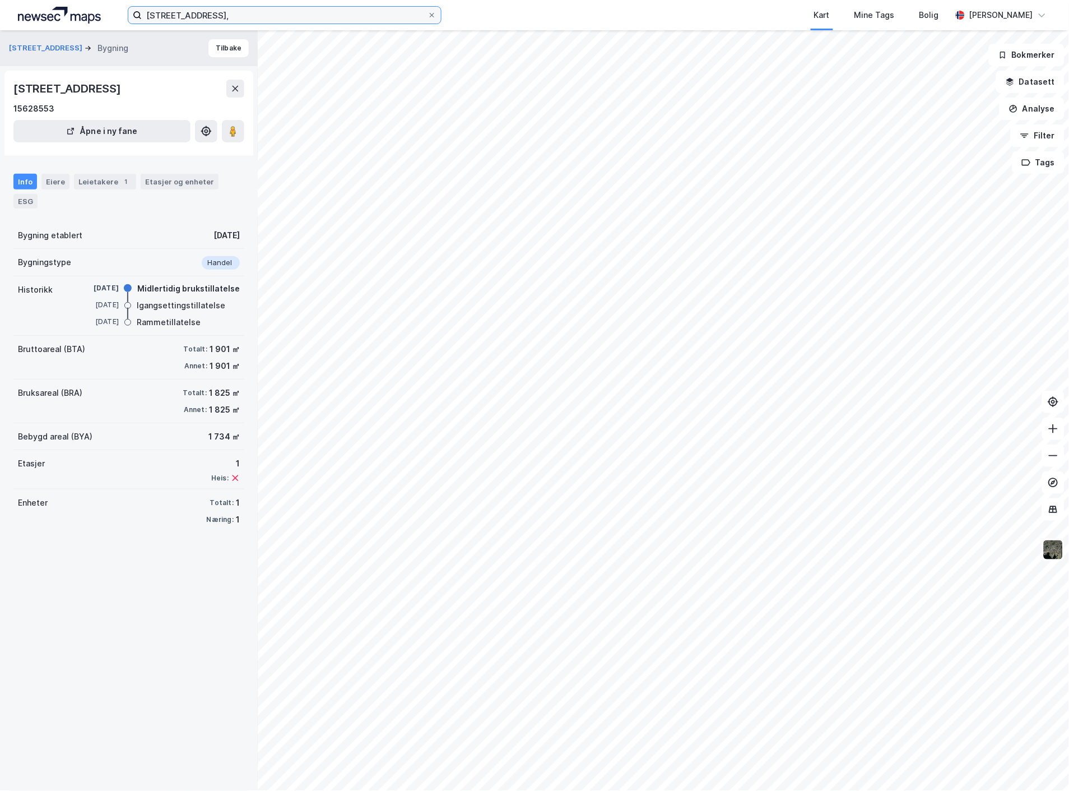
click at [172, 12] on input "[STREET_ADDRESS]," at bounding box center [285, 15] width 286 height 17
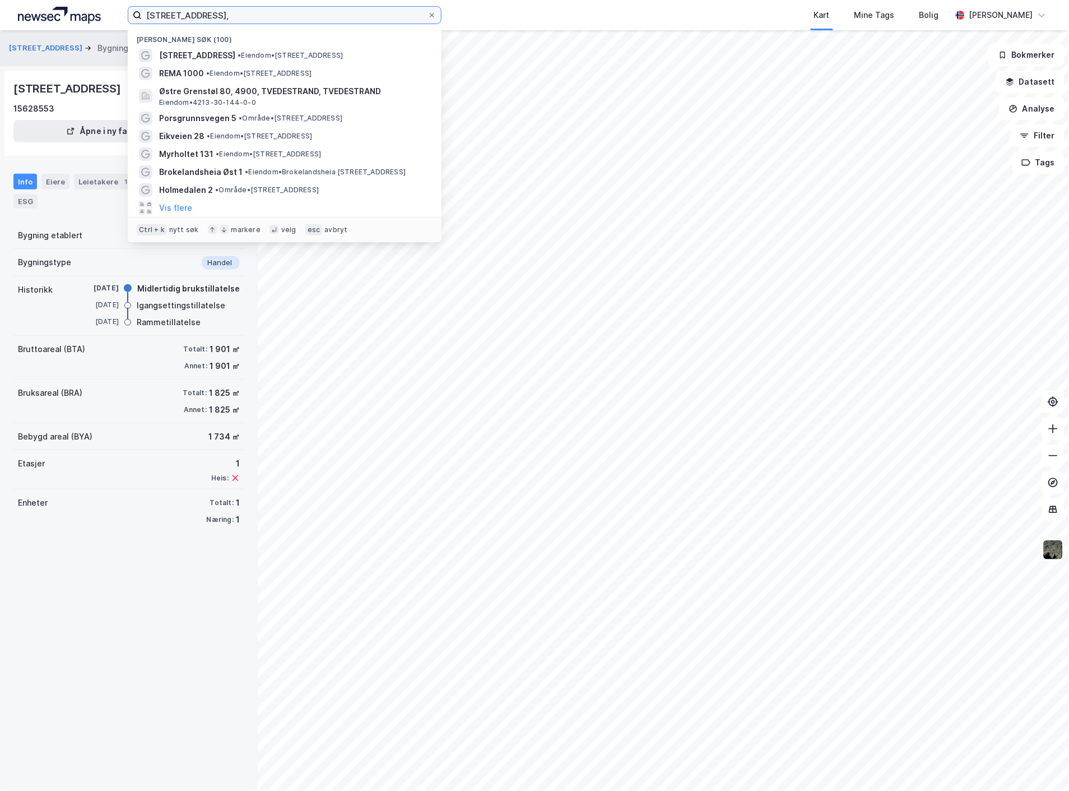
click at [172, 12] on input "[STREET_ADDRESS]," at bounding box center [285, 15] width 286 height 17
click at [174, 12] on input "[STREET_ADDRESS]," at bounding box center [285, 15] width 286 height 17
paste input "[STREET_ADDRESS]"
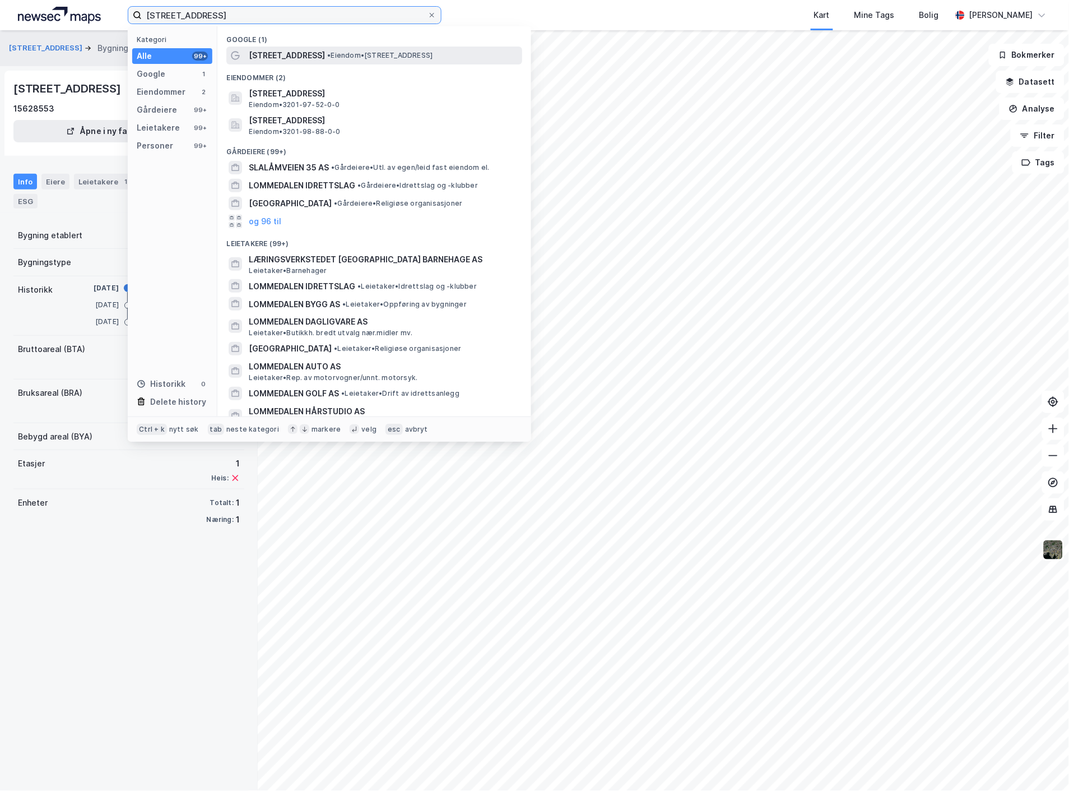
type input "[STREET_ADDRESS]"
click at [329, 53] on span "• Eiendom • [STREET_ADDRESS]" at bounding box center [379, 55] width 105 height 9
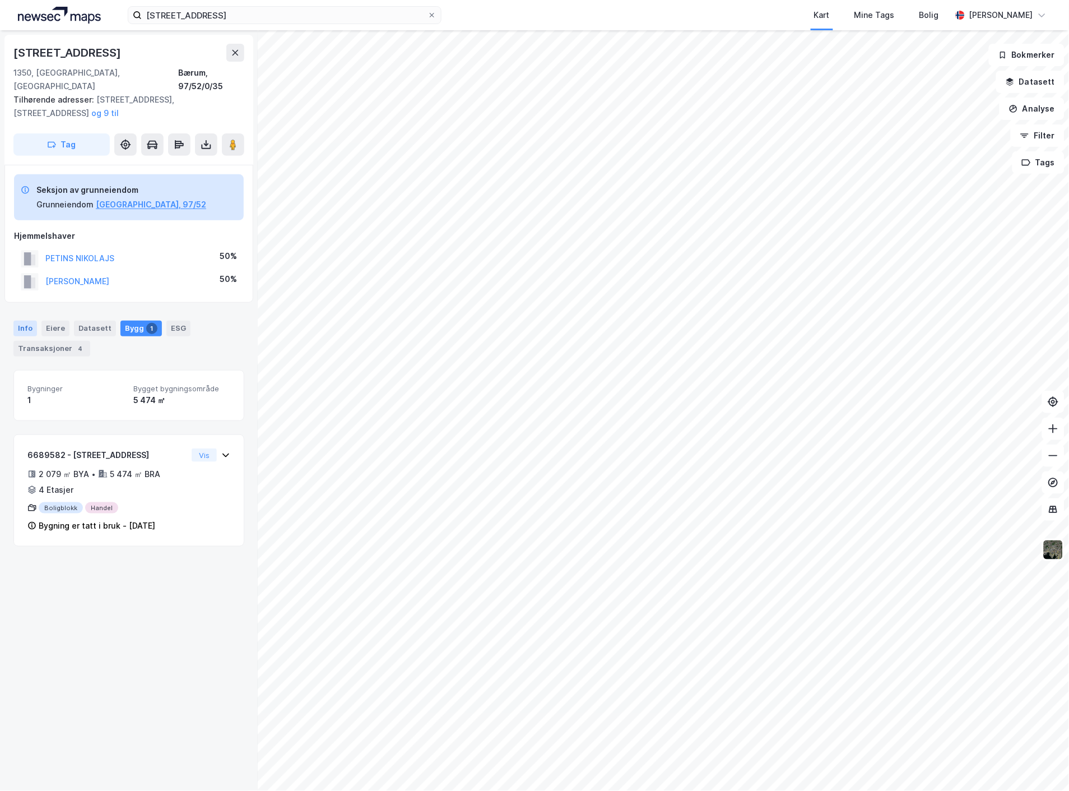
click at [29, 321] on div "Info" at bounding box center [25, 329] width 24 height 16
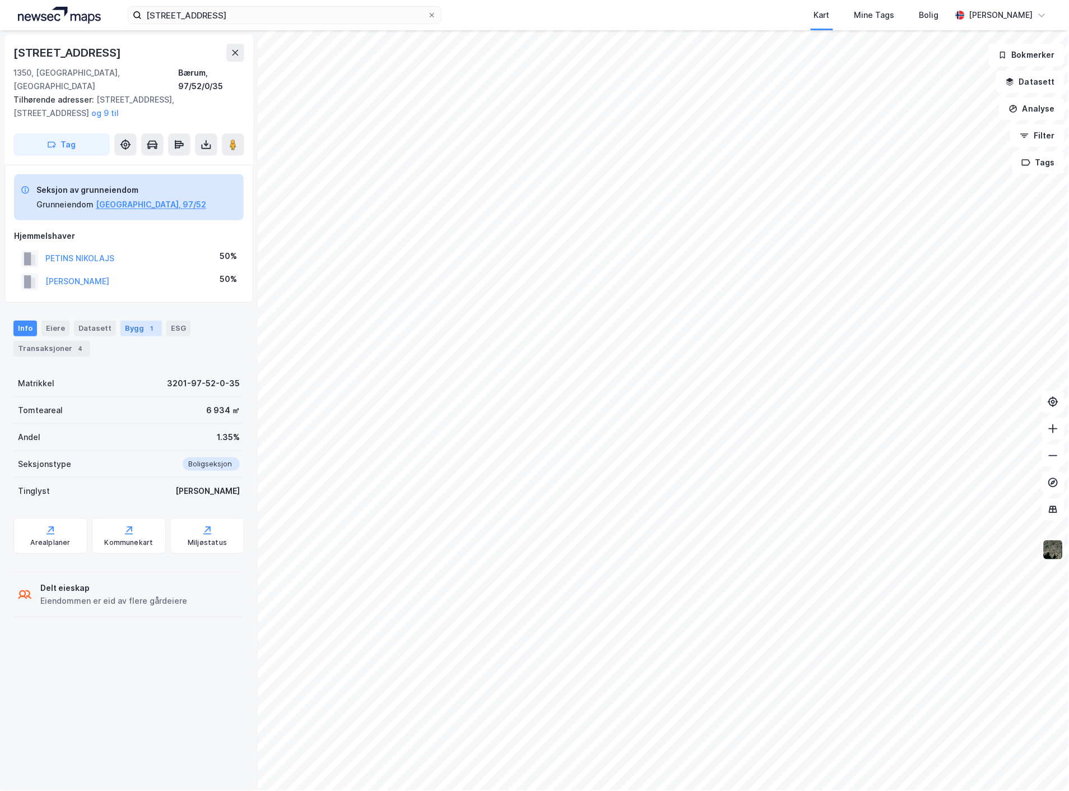
click at [146, 323] on div "1" at bounding box center [151, 328] width 11 height 11
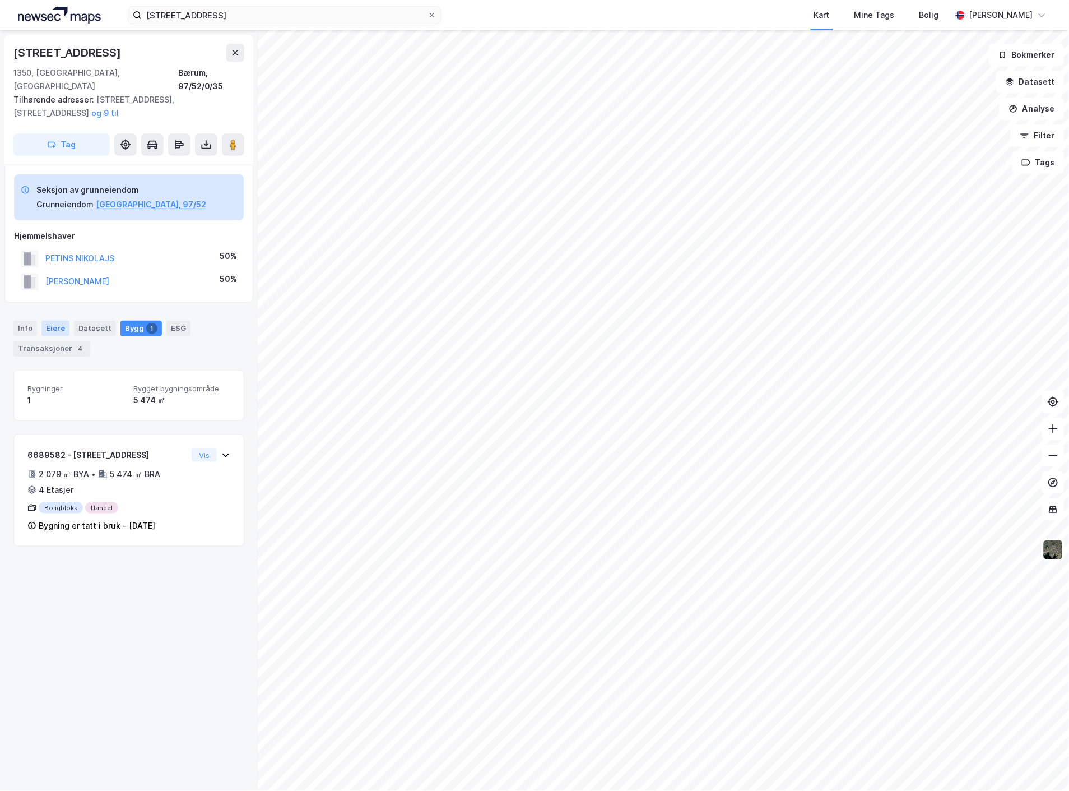
click at [54, 321] on div "Eiere" at bounding box center [55, 329] width 28 height 16
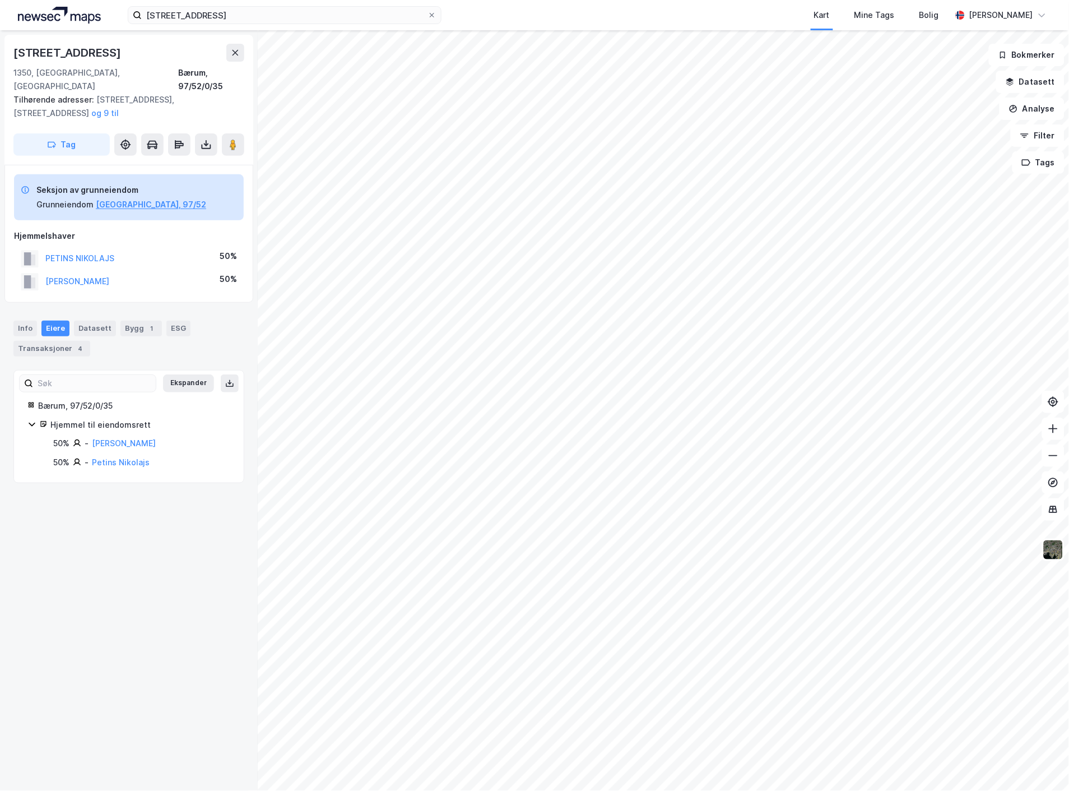
click at [31, 420] on icon at bounding box center [31, 424] width 9 height 9
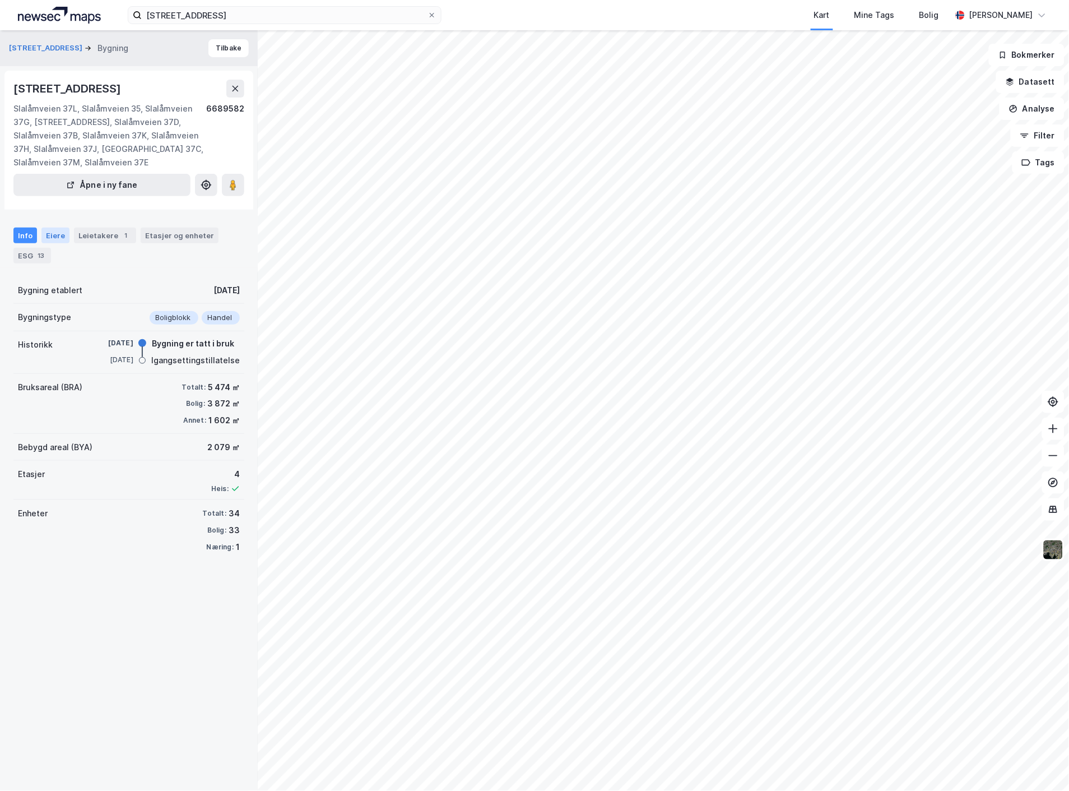
click at [54, 228] on div "Eiere" at bounding box center [55, 236] width 28 height 16
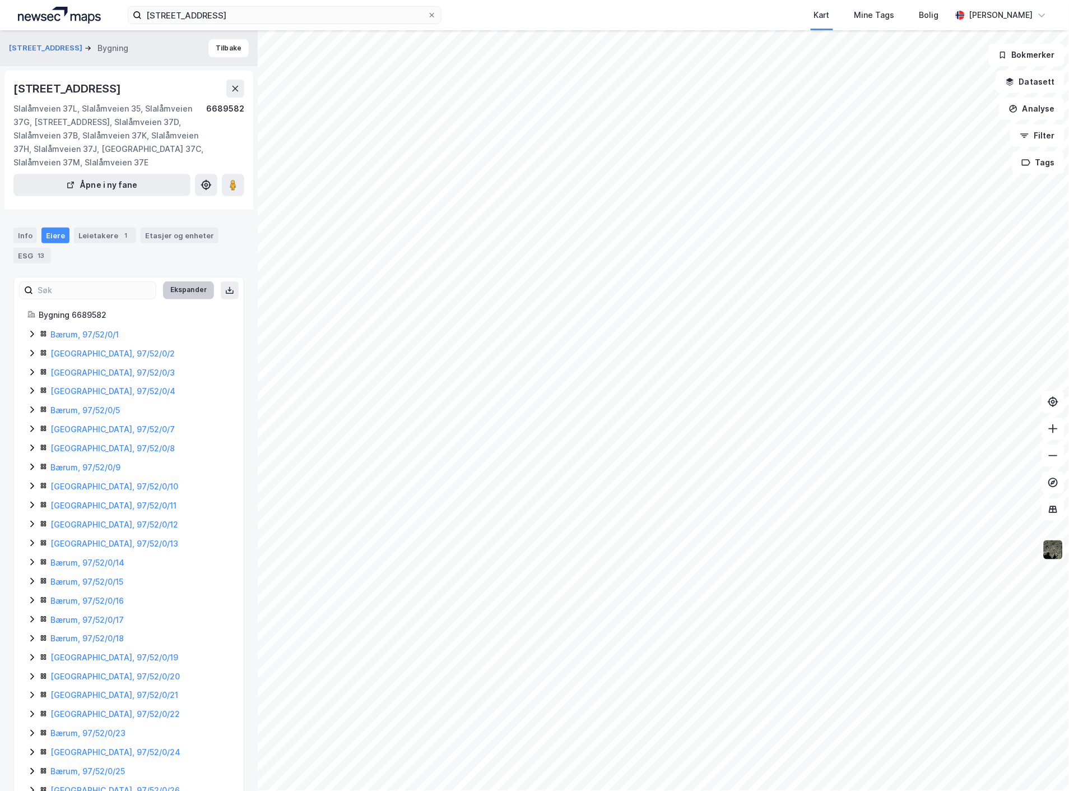
click at [172, 281] on button "Ekspander" at bounding box center [188, 290] width 51 height 18
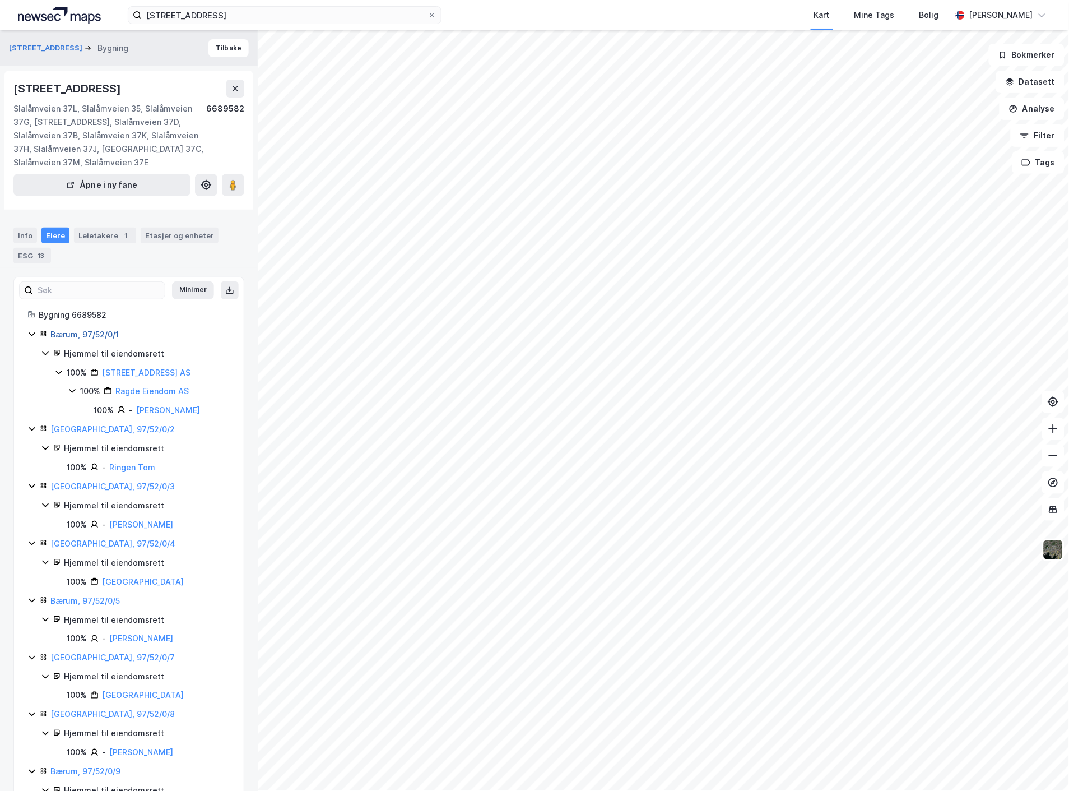
click at [94, 330] on link "Bærum, 97/52/0/1" at bounding box center [84, 335] width 68 height 10
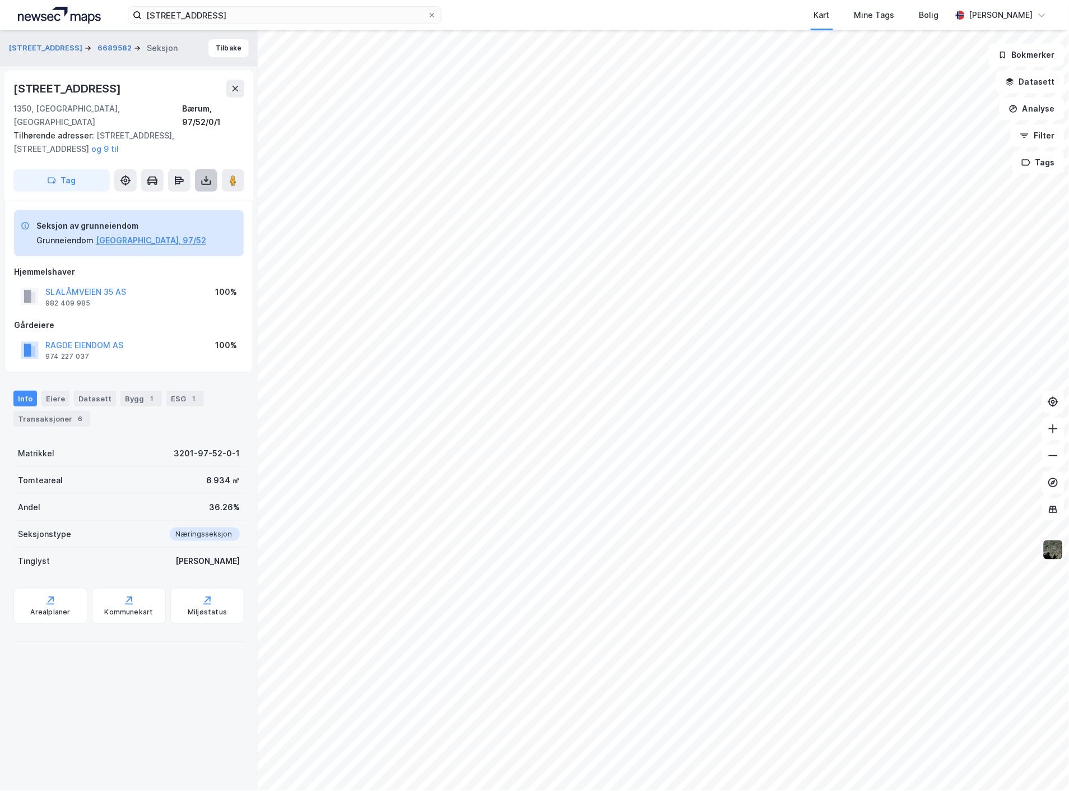
click at [202, 175] on icon at bounding box center [206, 180] width 11 height 11
click at [178, 216] on div "Last ned matrikkelrapport" at bounding box center [164, 220] width 92 height 9
